Goal: Navigation & Orientation: Find specific page/section

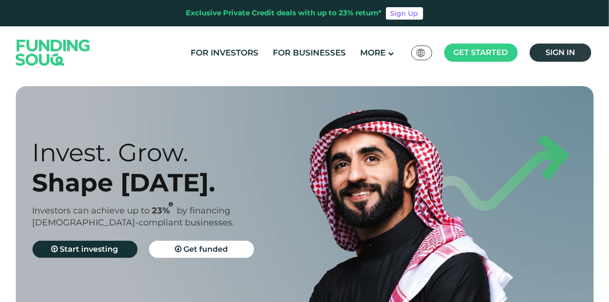
click at [566, 60] on link "Sign in" at bounding box center [561, 52] width 62 height 18
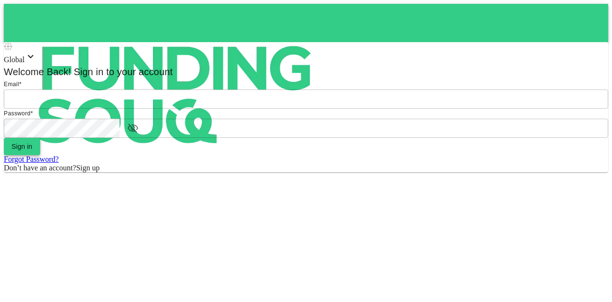
type input "mohanad.y.yasin@hotmail.com"
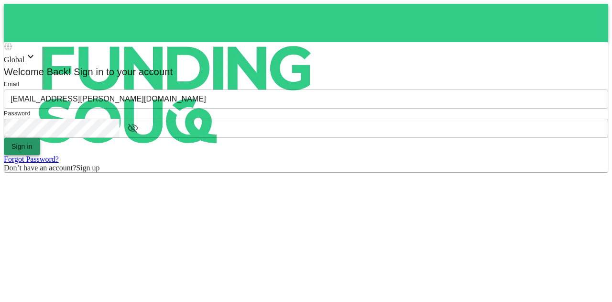
click at [40, 155] on button "Sign in" at bounding box center [22, 146] width 36 height 17
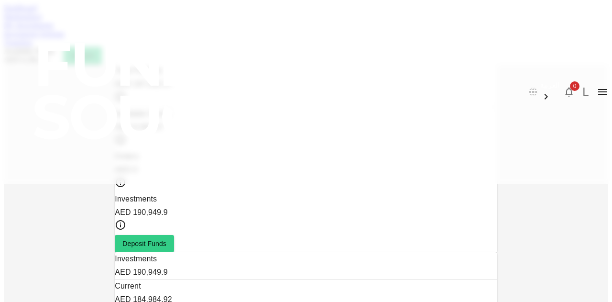
scroll to position [94, 0]
click at [42, 21] on link "Marketplace" at bounding box center [23, 16] width 38 height 8
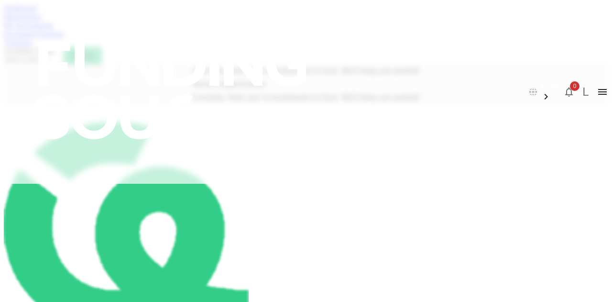
click at [54, 29] on link "My Investments" at bounding box center [29, 25] width 50 height 8
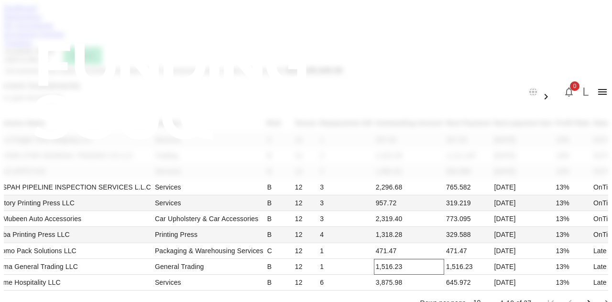
scroll to position [239, 0]
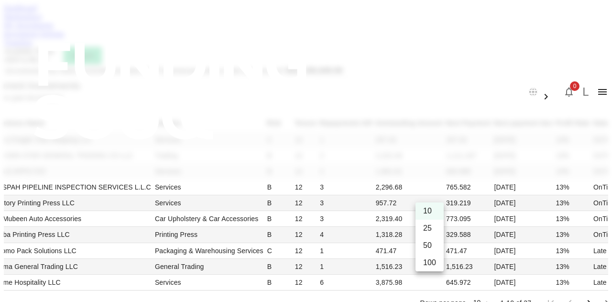
click at [423, 243] on li "50" at bounding box center [429, 245] width 28 height 17
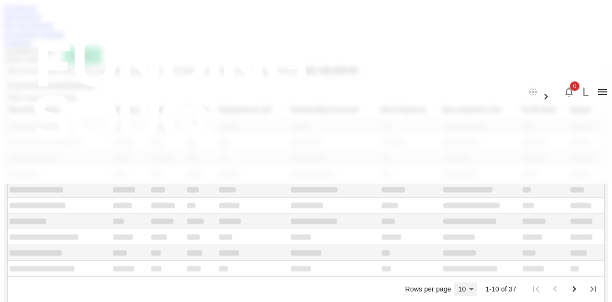
type input "50"
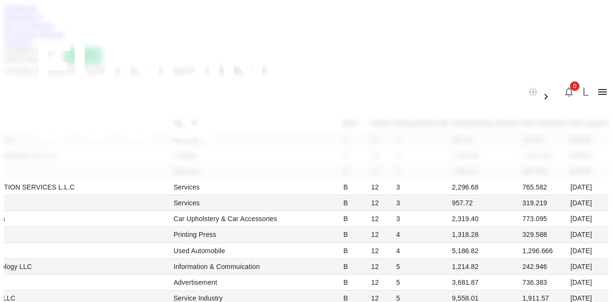
scroll to position [812, 0]
click at [329, 60] on div "Dashboard Marketplace My Investments Investment Settings Transfers Available Fu…" at bounding box center [306, 34] width 604 height 60
click at [65, 38] on link "Investment Settings" at bounding box center [34, 34] width 61 height 8
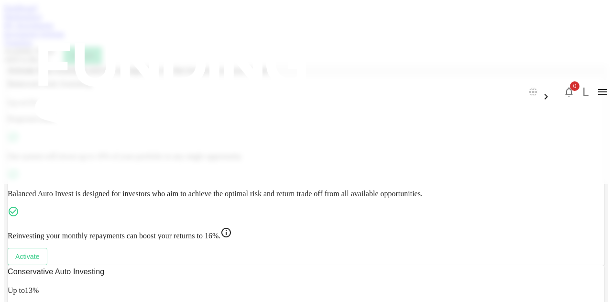
scroll to position [205, 0]
click at [54, 29] on link "My Investments" at bounding box center [29, 25] width 50 height 8
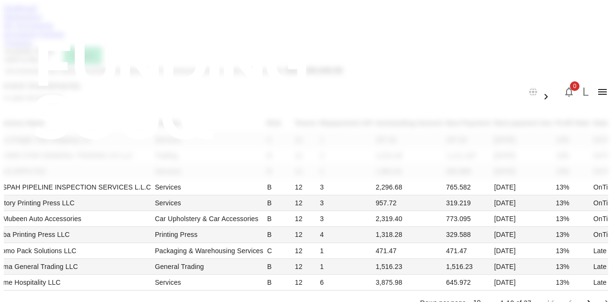
click at [63, 101] on span "Show past investments" at bounding box center [28, 97] width 70 height 8
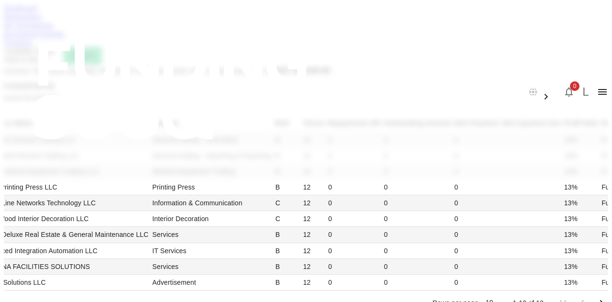
scroll to position [335, 0]
click at [37, 12] on link "Dashboard" at bounding box center [20, 8] width 33 height 8
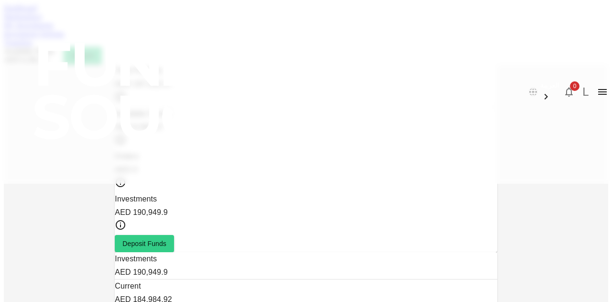
scroll to position [94, 0]
